Goal: Transaction & Acquisition: Purchase product/service

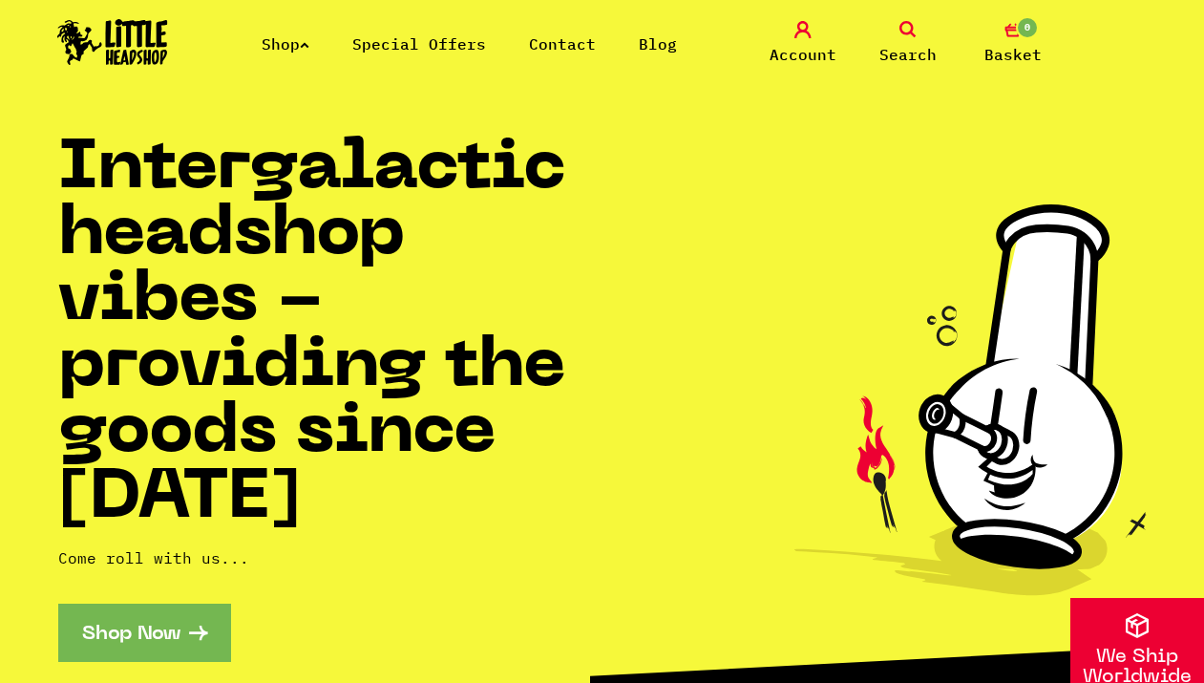
click at [927, 24] on link "Search" at bounding box center [909, 43] width 96 height 45
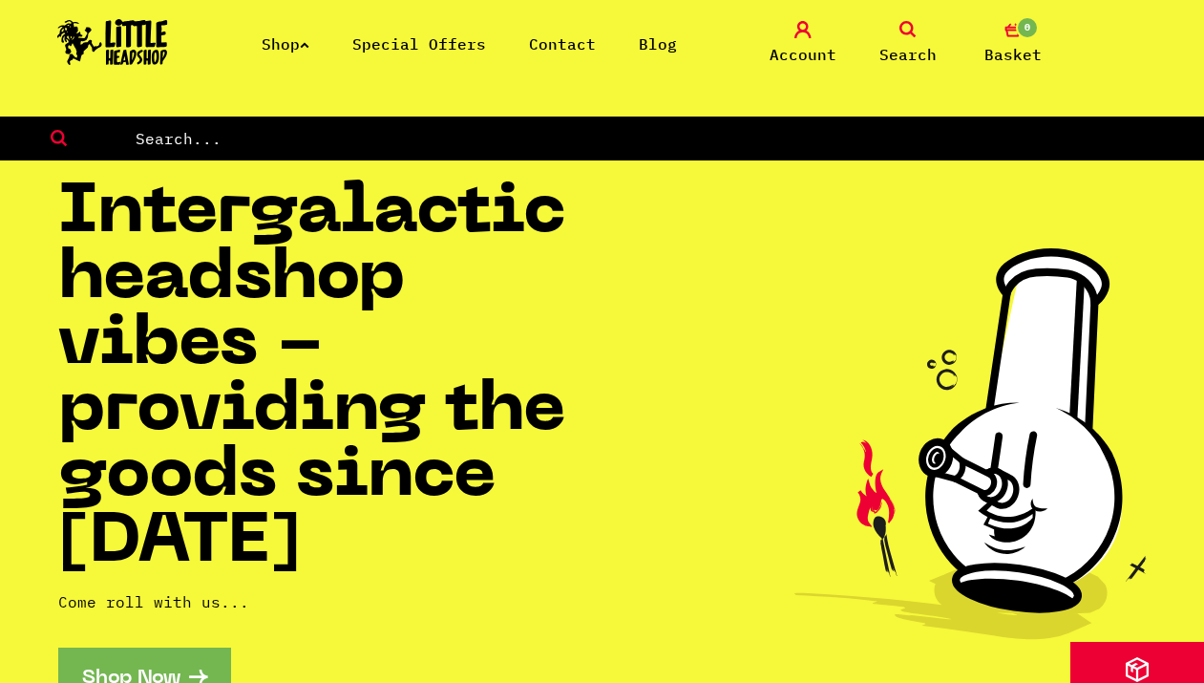
click at [285, 47] on link "Shop" at bounding box center [286, 43] width 48 height 19
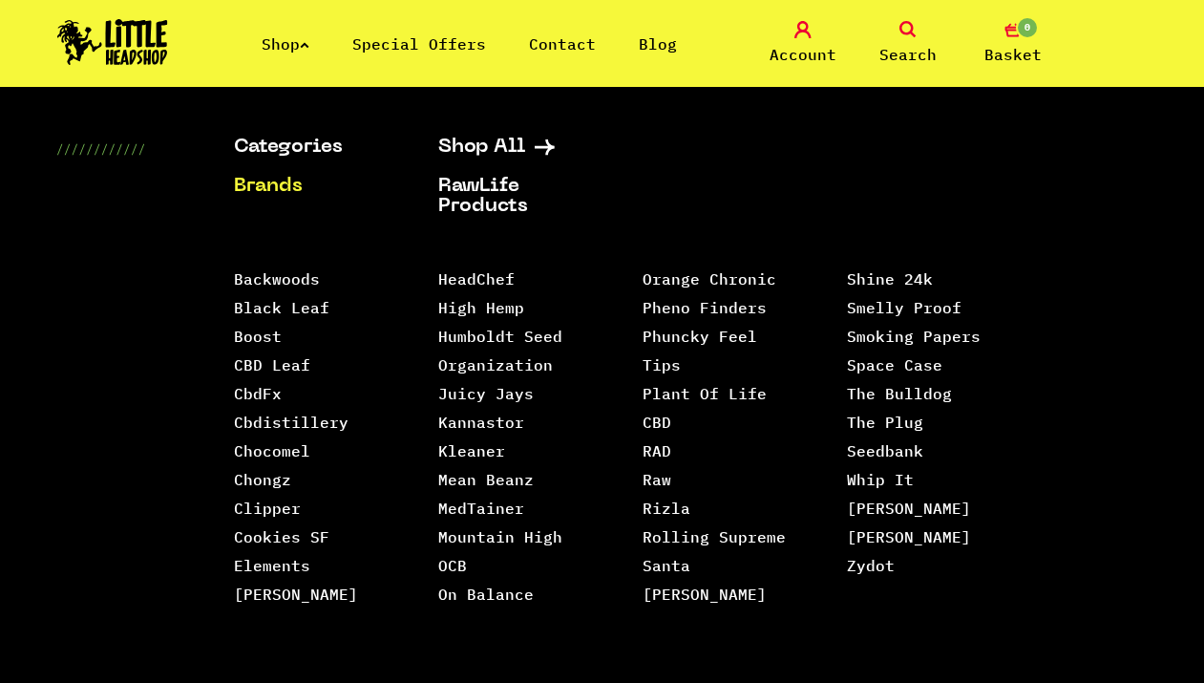
click at [273, 189] on link "Brands" at bounding box center [312, 187] width 157 height 20
click at [288, 565] on link "Elements" at bounding box center [272, 565] width 76 height 19
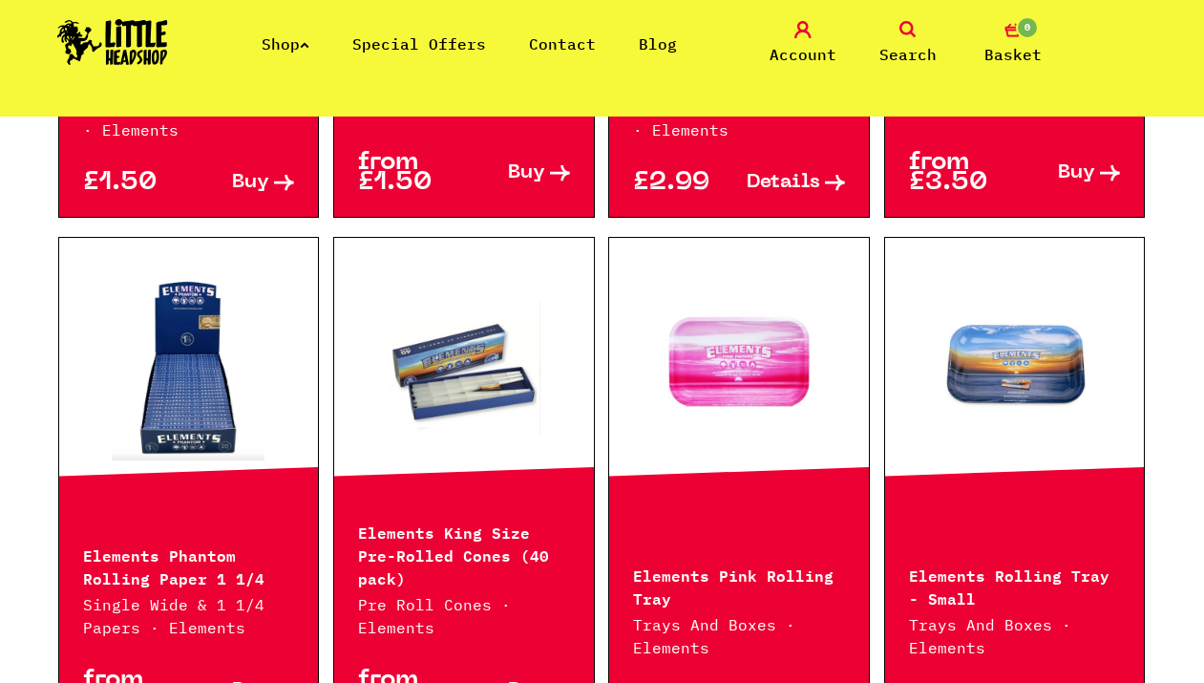
scroll to position [2100, 0]
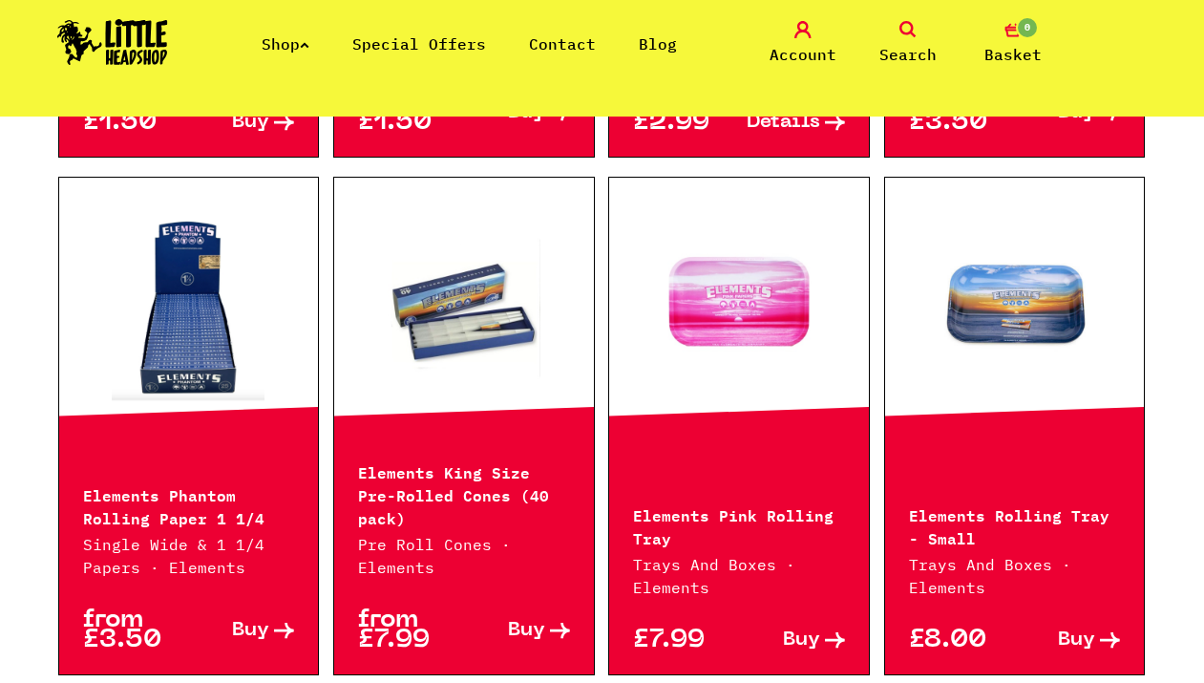
click at [179, 354] on link at bounding box center [189, 306] width 260 height 191
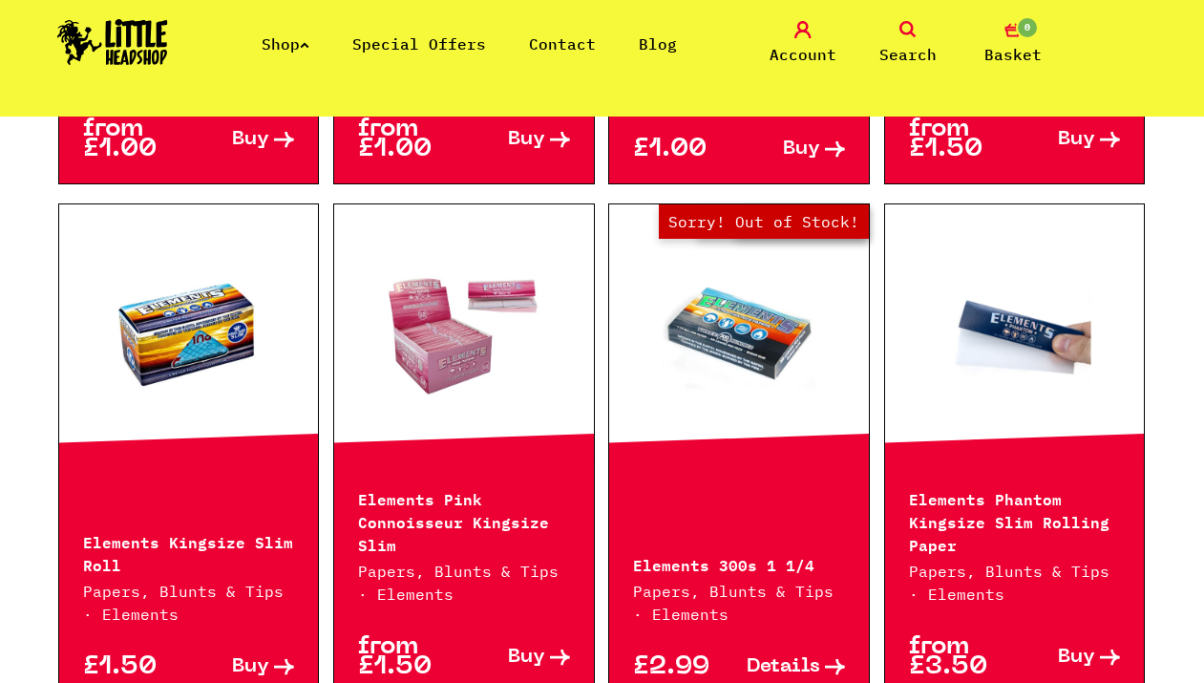
scroll to position [1597, 0]
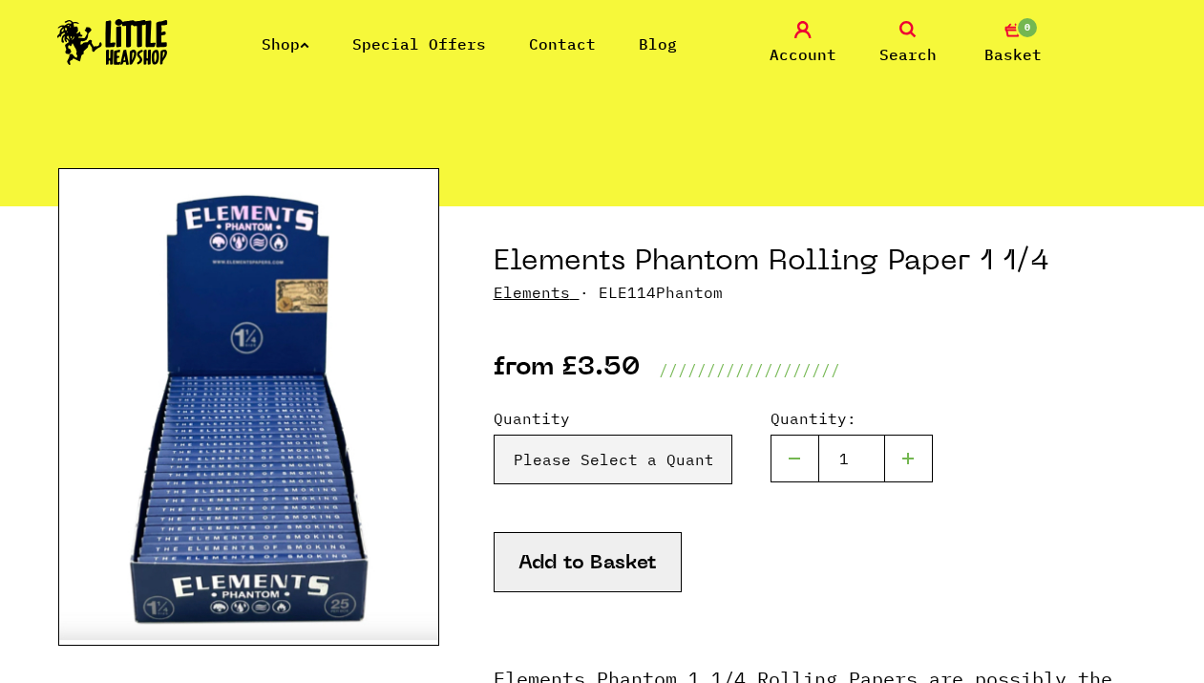
scroll to position [103, 0]
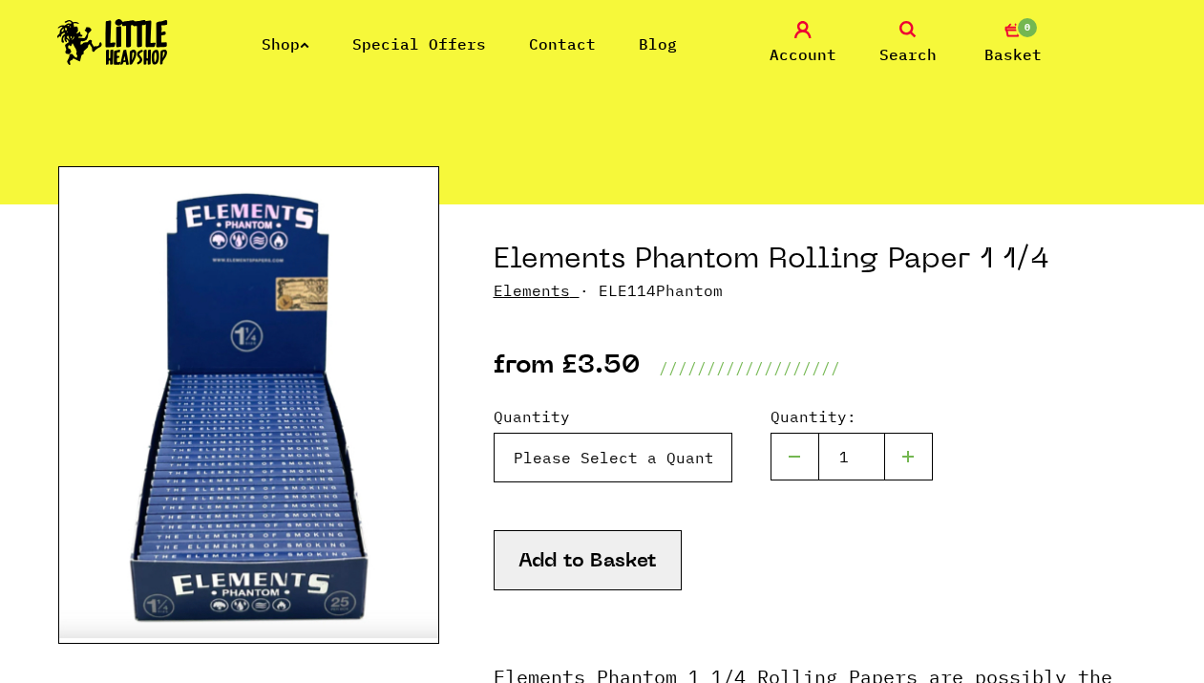
click at [565, 437] on select "Please Select a Quantity X 1 Pack - £3.50 X 4 Packs - £12.00" at bounding box center [613, 458] width 239 height 50
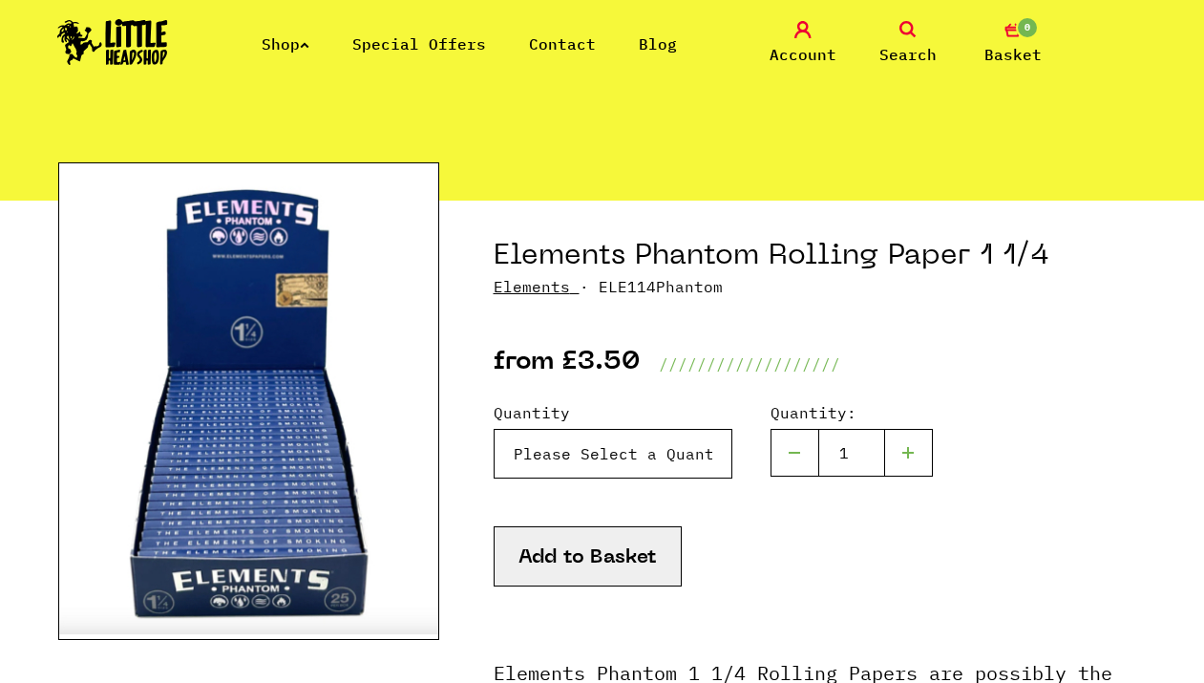
scroll to position [361, 0]
